Goal: Task Accomplishment & Management: Use online tool/utility

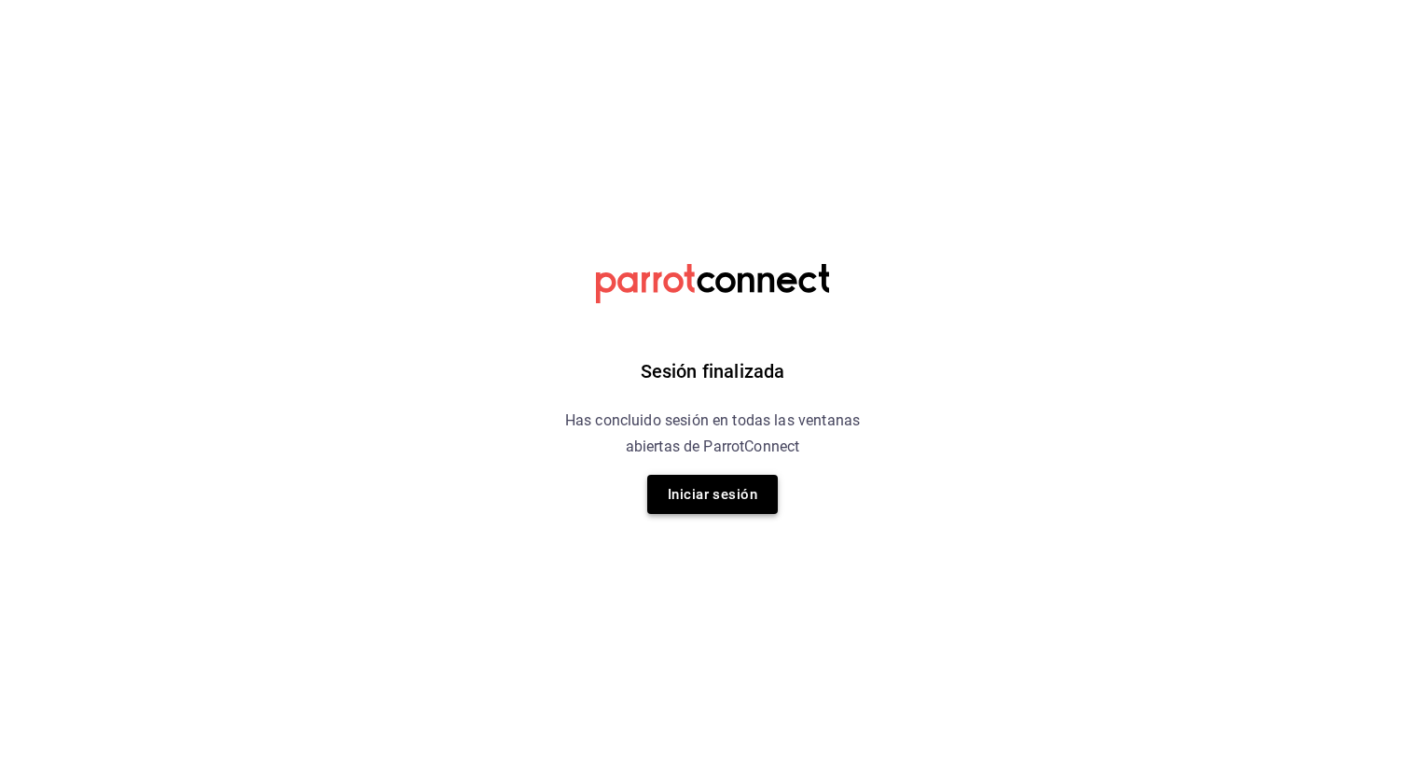
click at [734, 493] on button "Iniciar sesión" at bounding box center [712, 494] width 131 height 39
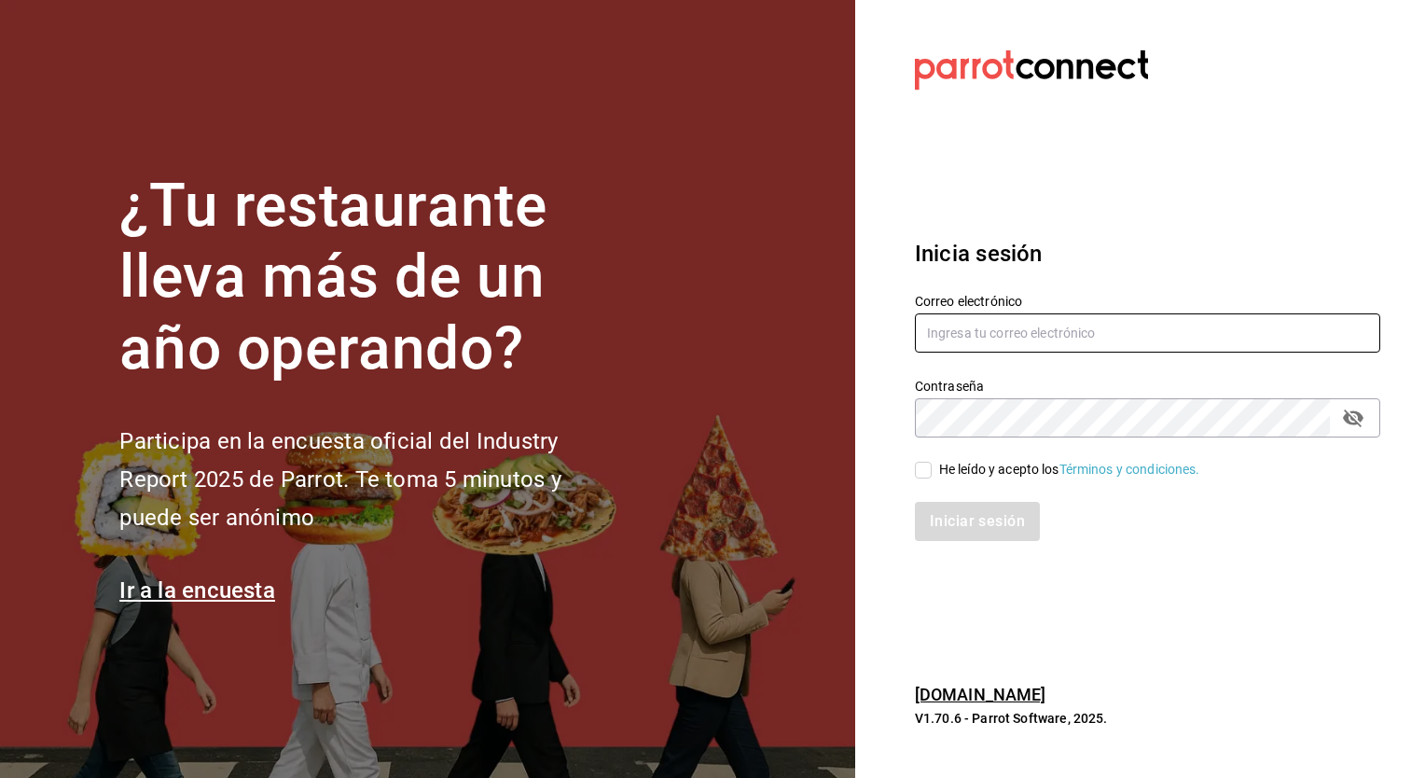
type input "[EMAIL_ADDRESS][DOMAIN_NAME]"
click at [917, 466] on input "He leído y acepto los Términos y condiciones." at bounding box center [923, 470] width 17 height 17
checkbox input "true"
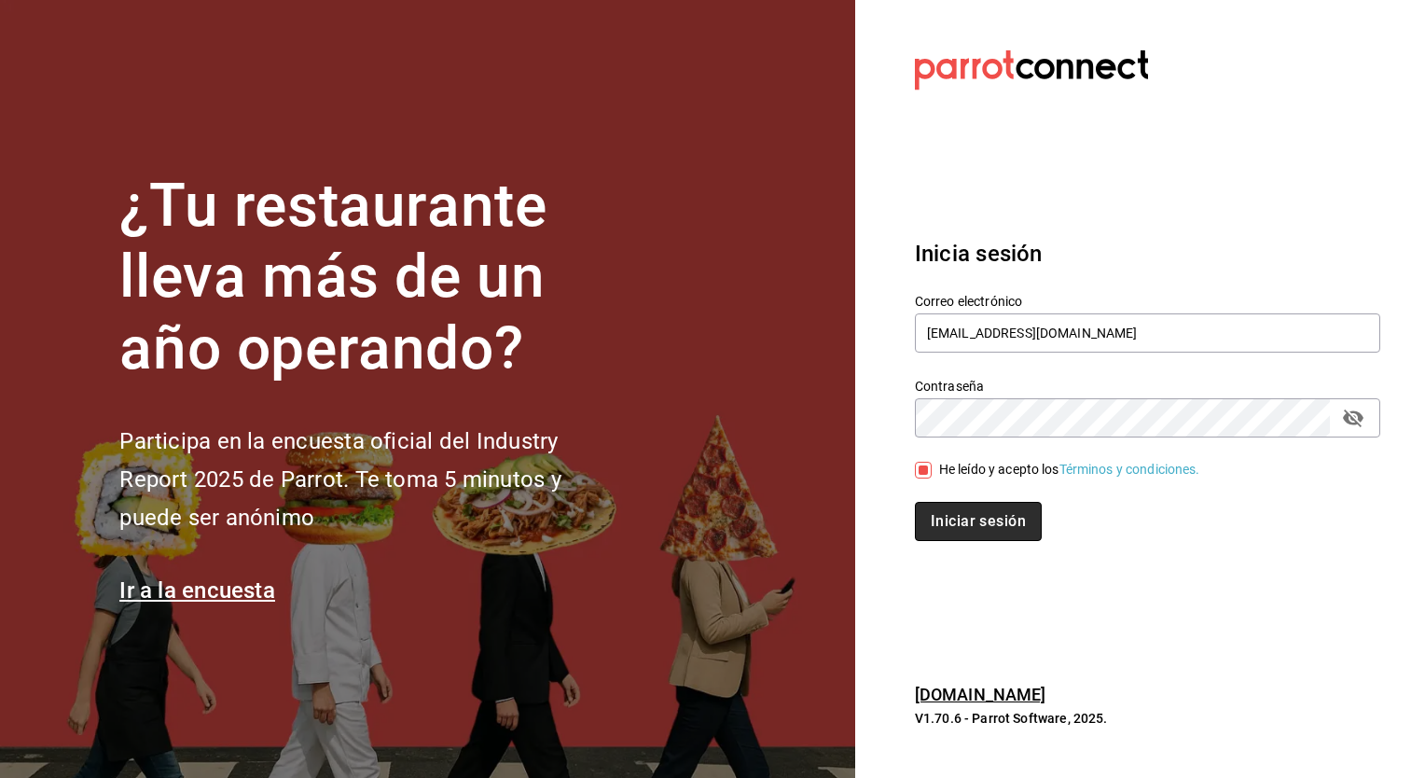
click at [985, 523] on button "Iniciar sesión" at bounding box center [978, 521] width 127 height 39
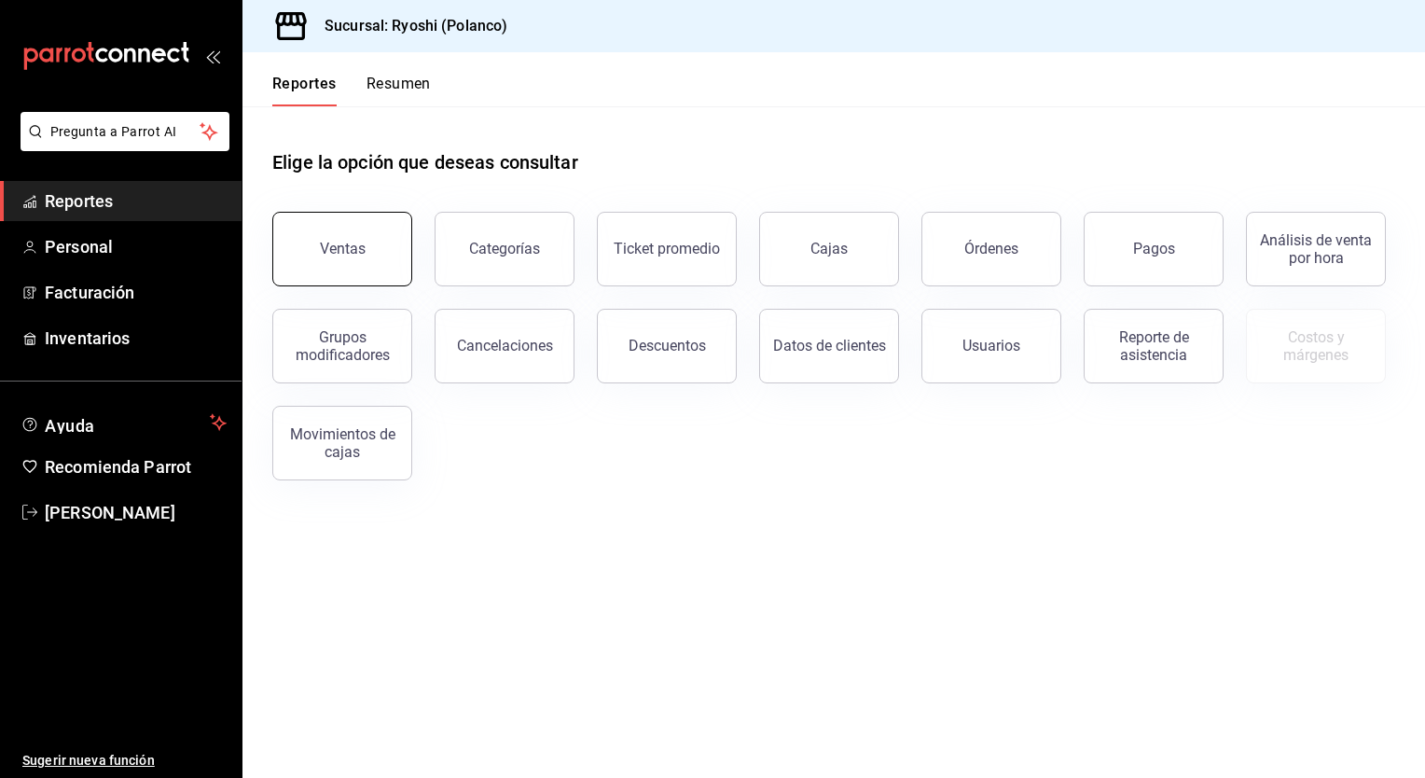
click at [361, 255] on div "Ventas" at bounding box center [343, 249] width 46 height 18
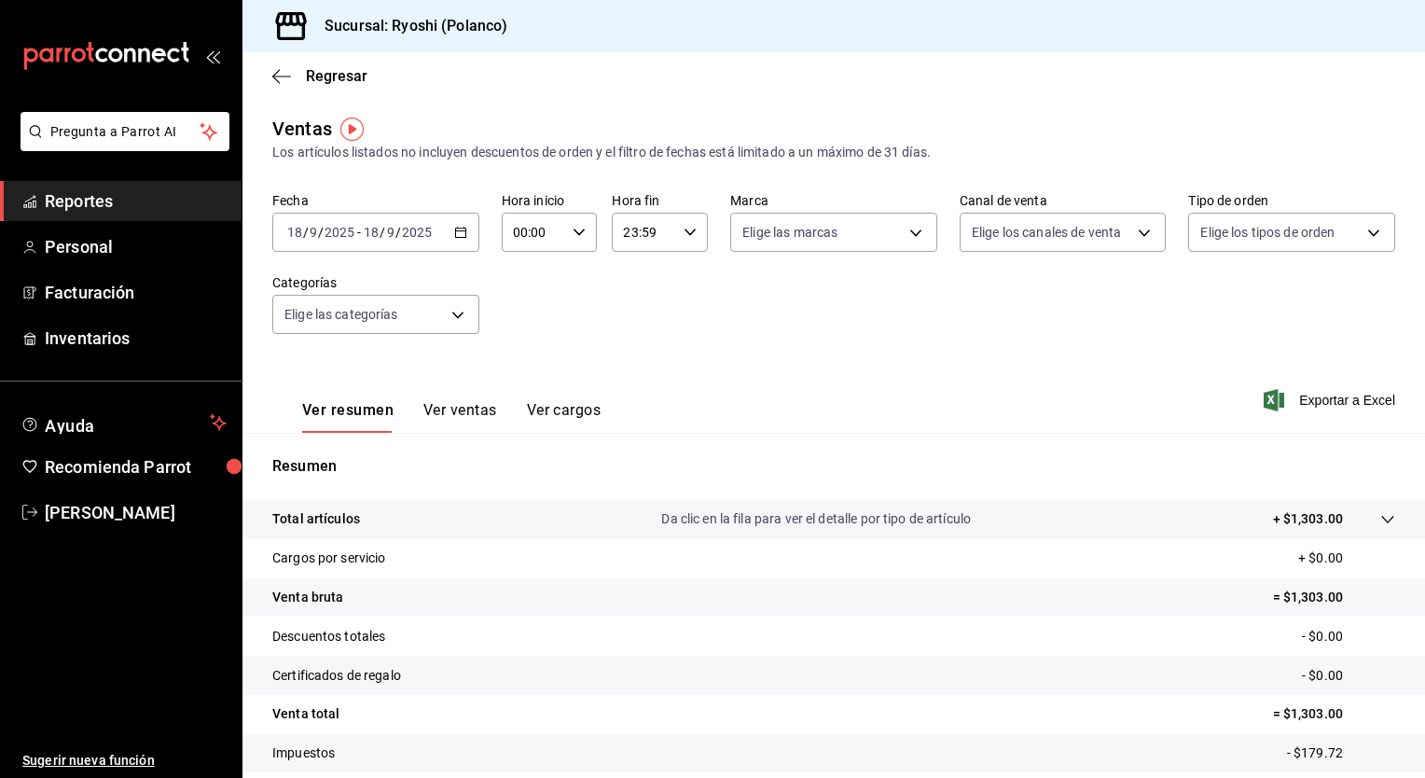
click at [458, 237] on icon "button" at bounding box center [460, 232] width 13 height 13
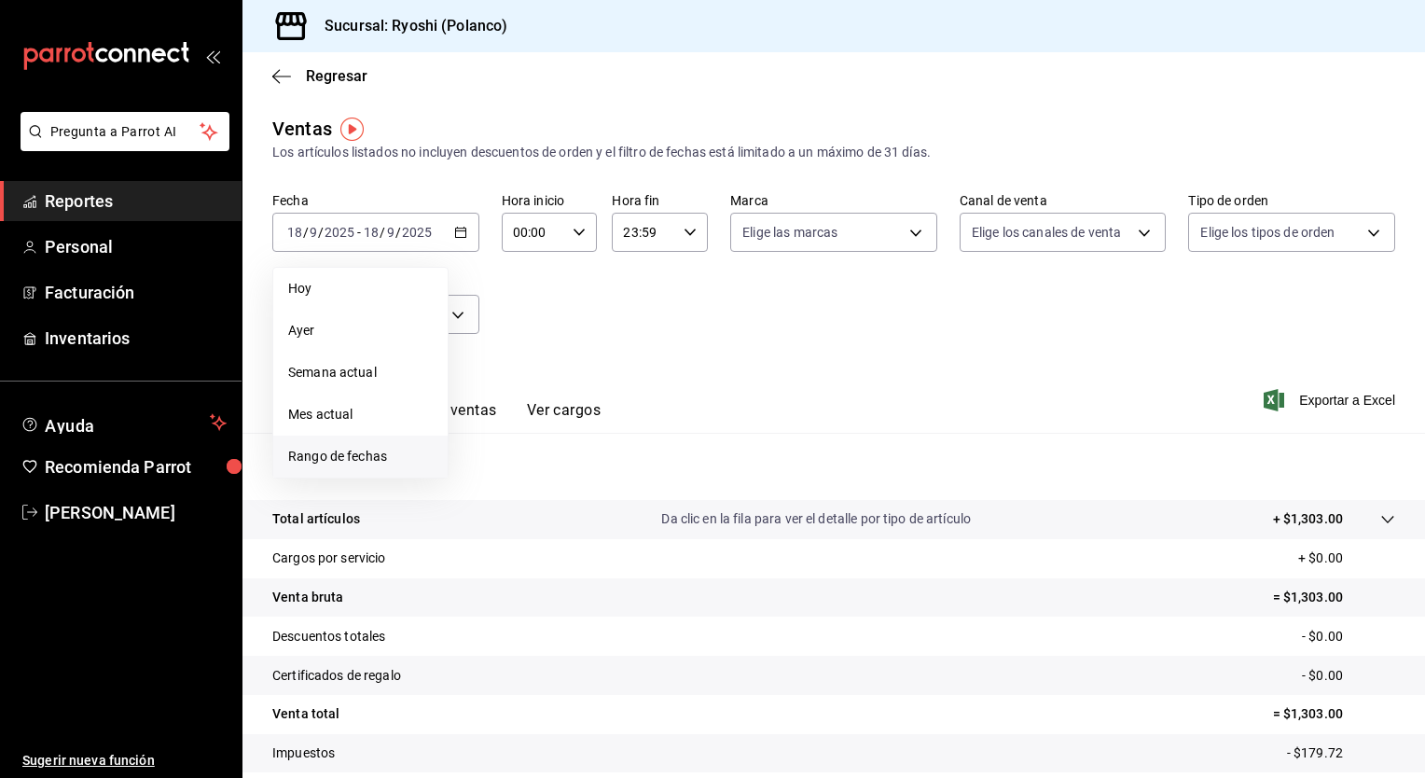
click at [338, 454] on span "Rango de fechas" at bounding box center [360, 457] width 145 height 20
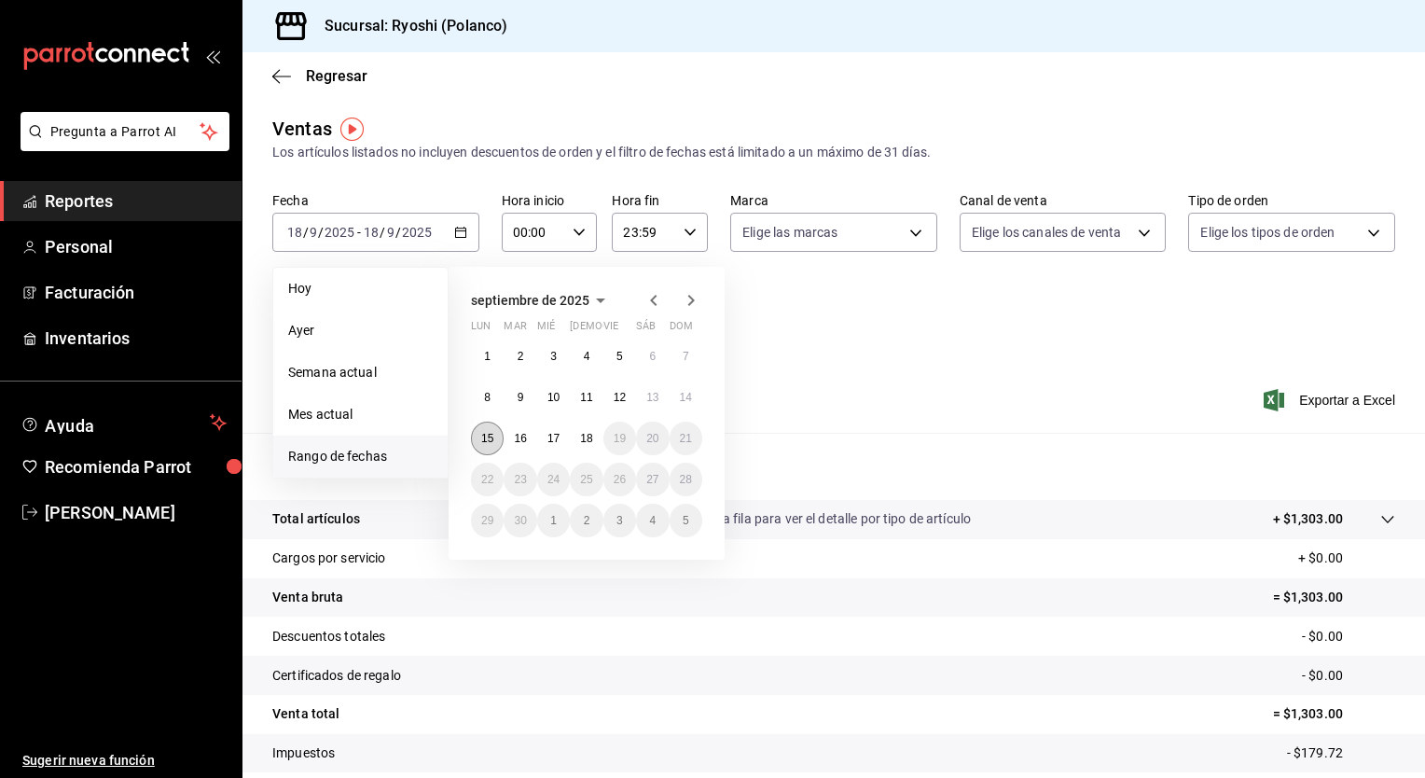
click at [492, 436] on abbr "15" at bounding box center [487, 438] width 12 height 13
click at [588, 435] on abbr "18" at bounding box center [586, 438] width 12 height 13
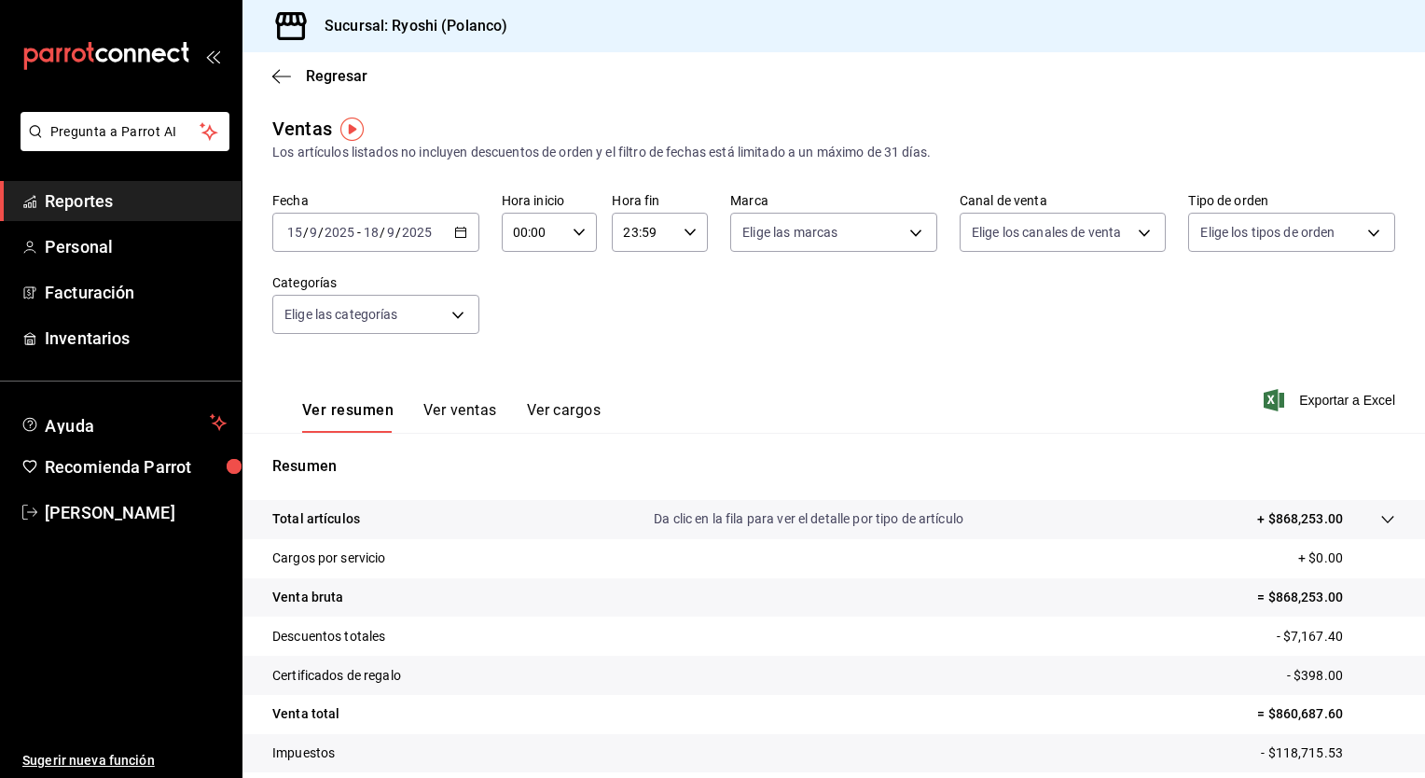
click at [573, 235] on icon "button" at bounding box center [579, 232] width 13 height 13
click at [524, 392] on span "05" at bounding box center [523, 384] width 18 height 15
type input "05:00"
click at [686, 236] on div at bounding box center [712, 389] width 1425 height 778
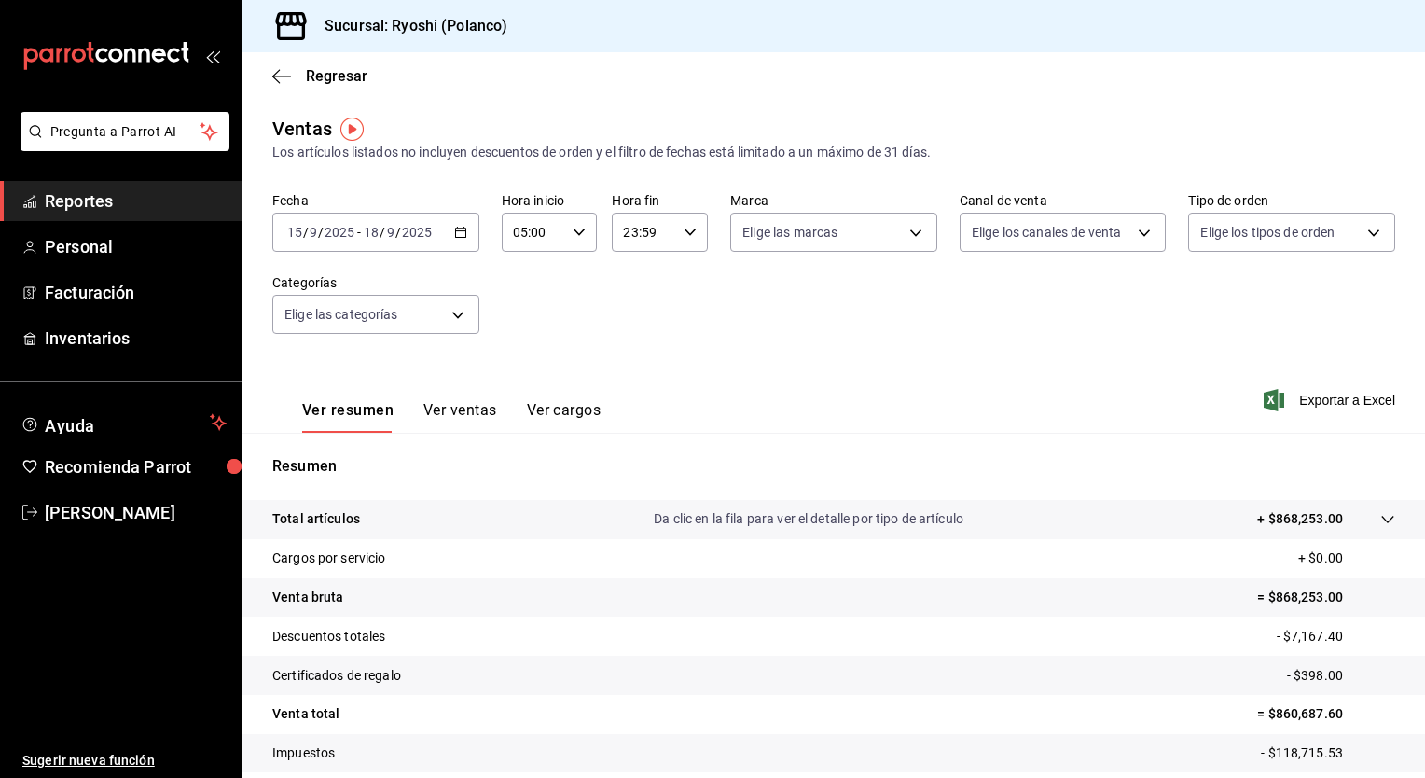
click at [686, 236] on icon "button" at bounding box center [689, 232] width 13 height 13
click at [644, 331] on button "22" at bounding box center [632, 339] width 40 height 37
click at [642, 304] on button "05" at bounding box center [632, 290] width 40 height 37
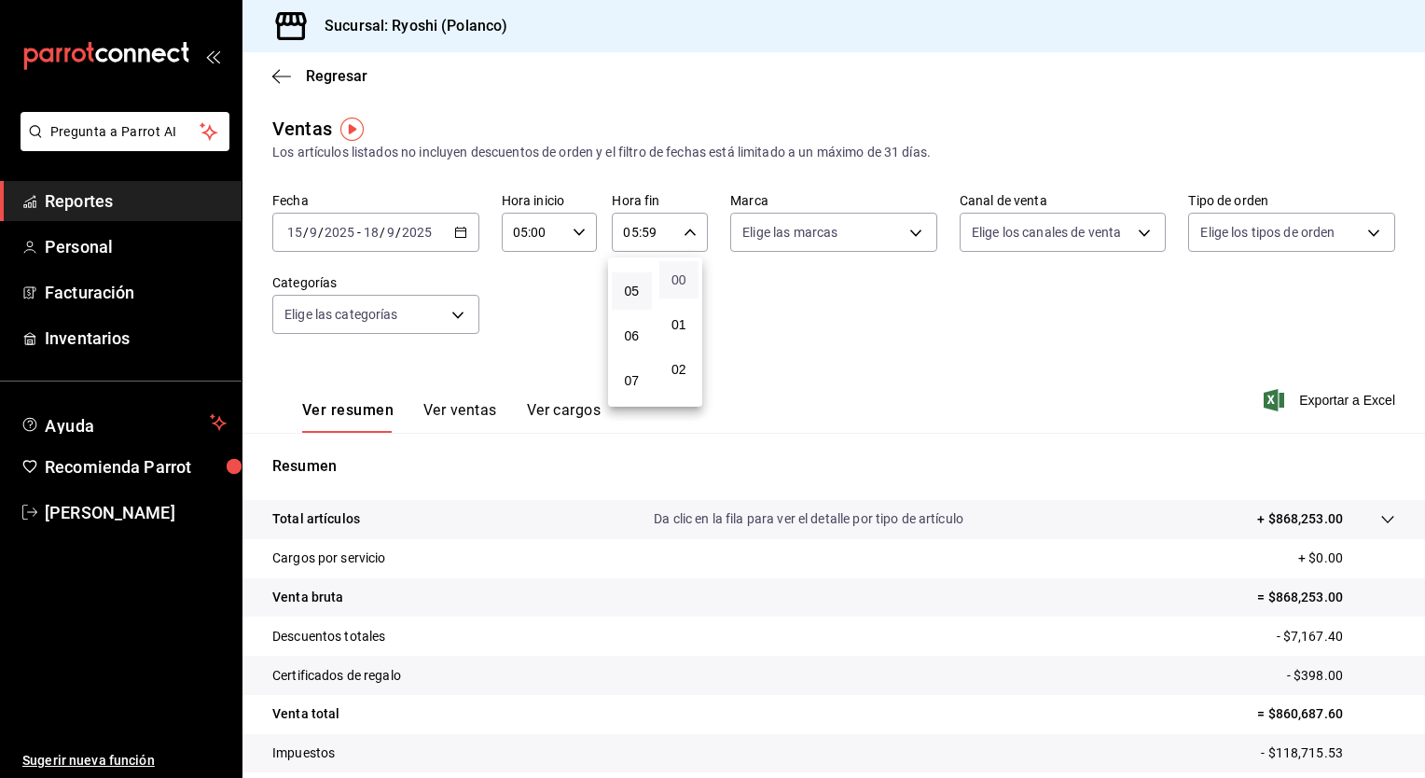
click at [677, 282] on span "00" at bounding box center [679, 279] width 18 height 15
type input "05:00"
click at [476, 418] on div at bounding box center [712, 389] width 1425 height 778
click at [468, 416] on button "Ver ventas" at bounding box center [460, 417] width 74 height 32
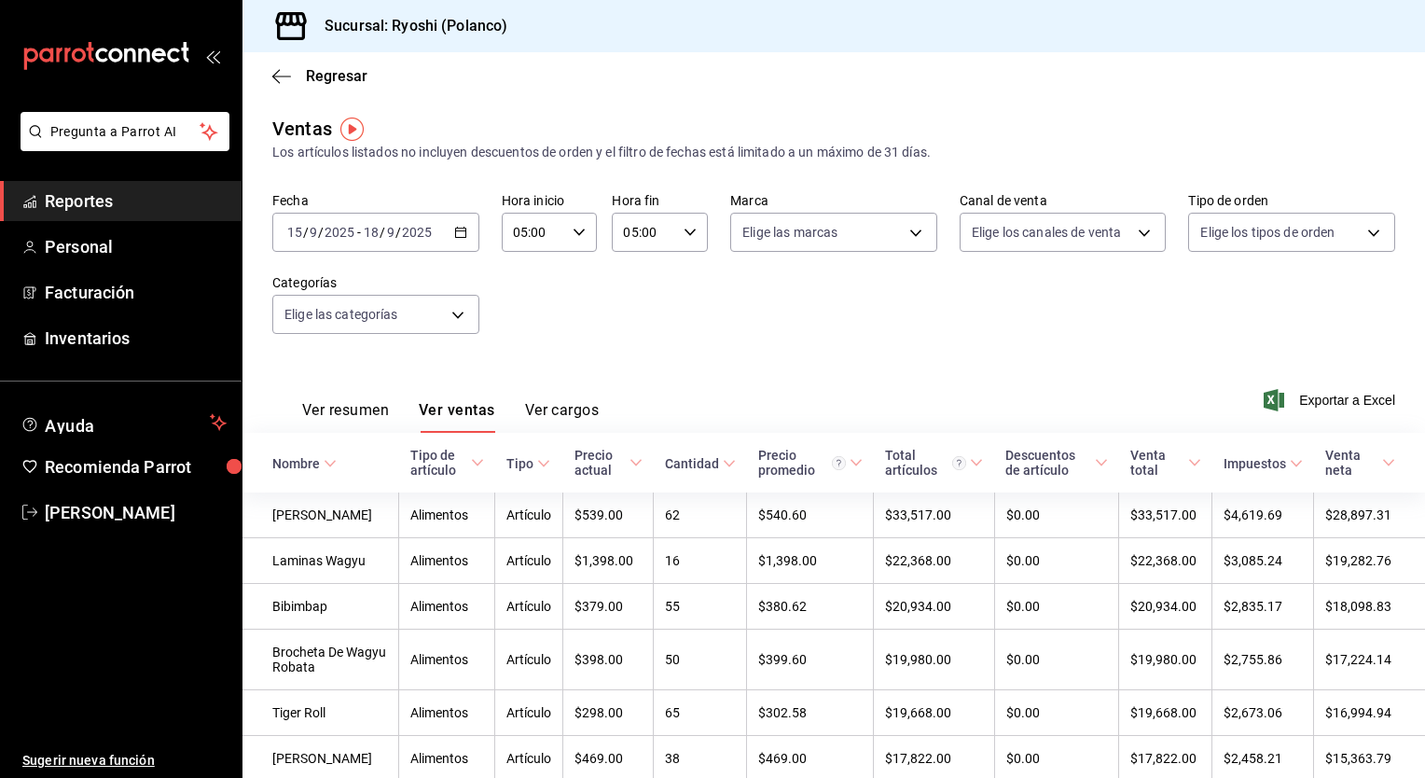
click at [366, 411] on button "Ver resumen" at bounding box center [345, 417] width 87 height 32
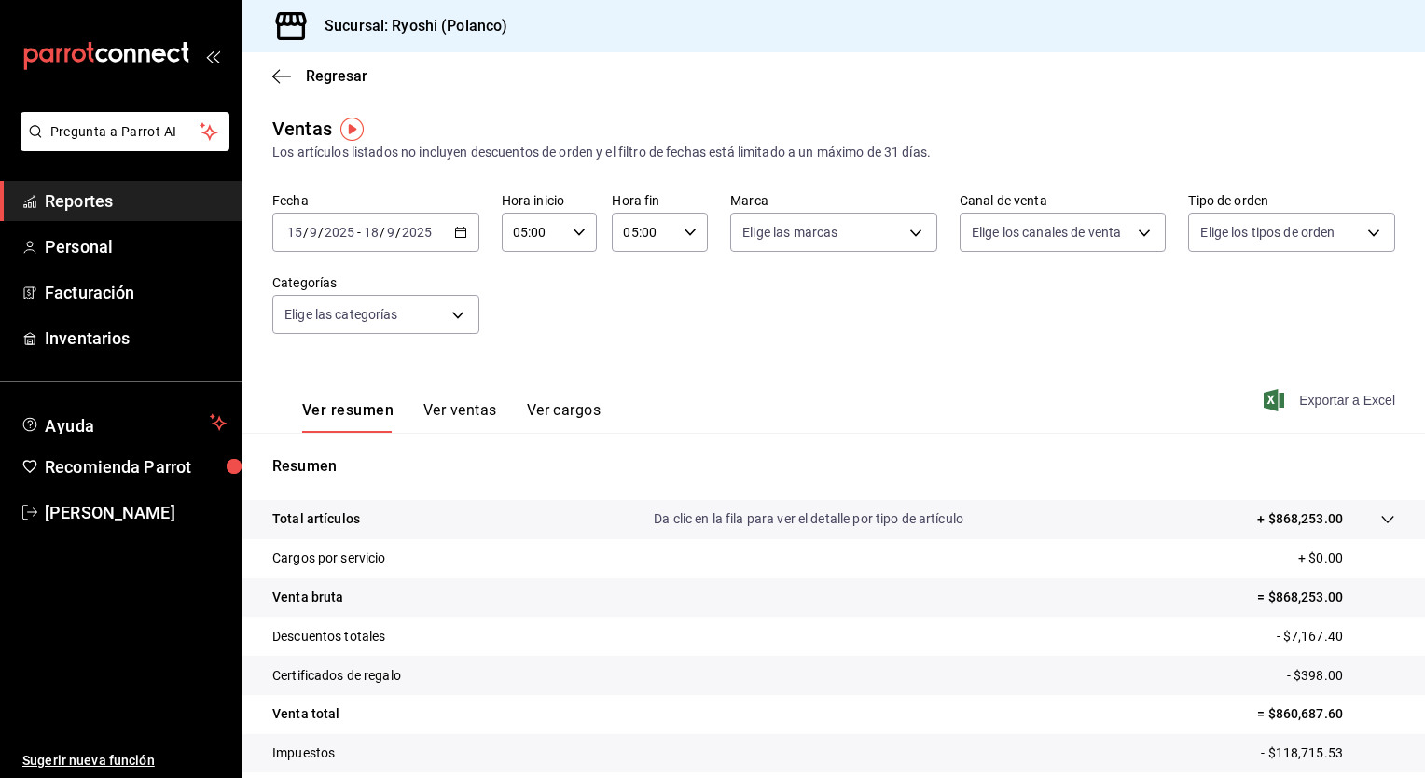
click at [1354, 399] on span "Exportar a Excel" at bounding box center [1331, 400] width 128 height 22
